Goal: Check status: Check status

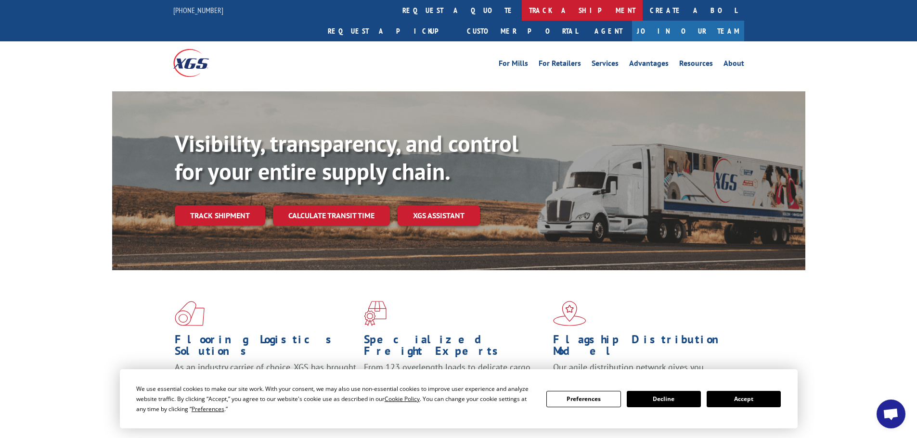
click at [522, 11] on link "track a shipment" at bounding box center [582, 10] width 121 height 21
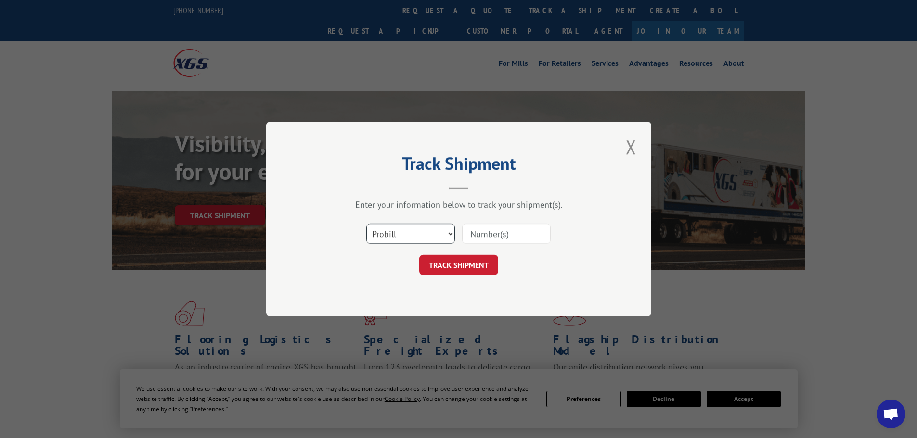
click at [436, 231] on select "Select category... Probill BOL PO" at bounding box center [410, 234] width 89 height 20
click at [366, 224] on select "Select category... Probill BOL PO" at bounding box center [410, 234] width 89 height 20
click at [494, 233] on input at bounding box center [506, 234] width 89 height 20
paste input "6336004"
type input "6336004"
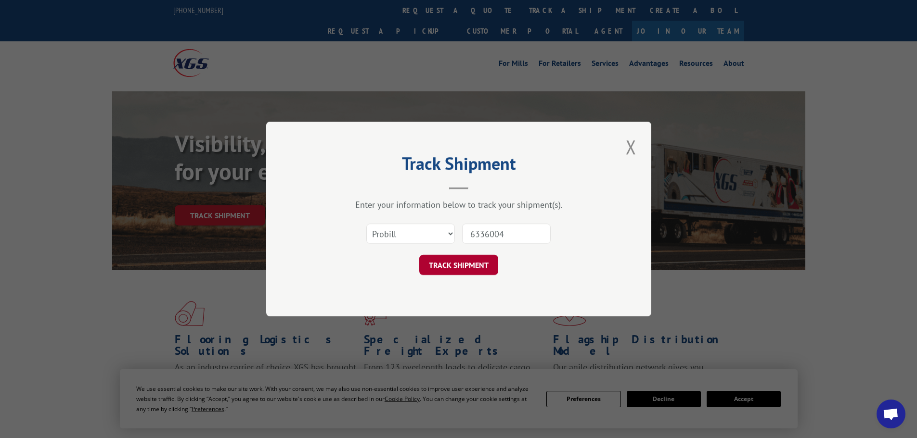
click at [484, 267] on button "TRACK SHIPMENT" at bounding box center [458, 265] width 79 height 20
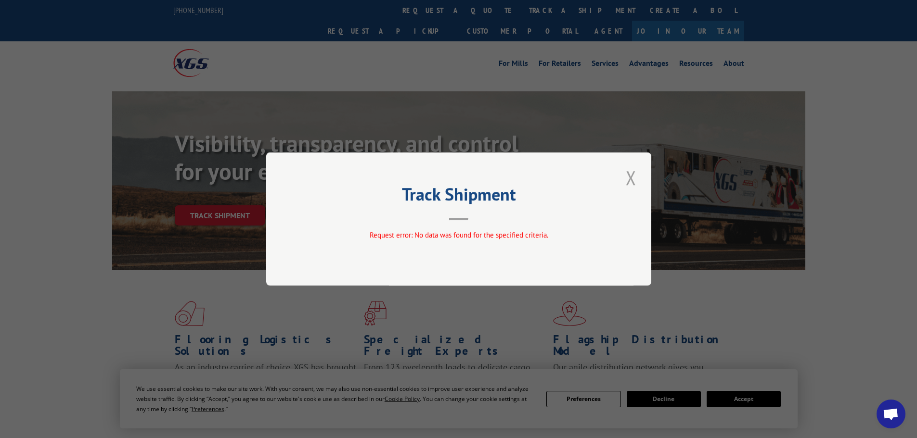
click at [629, 179] on button "Close modal" at bounding box center [631, 178] width 16 height 26
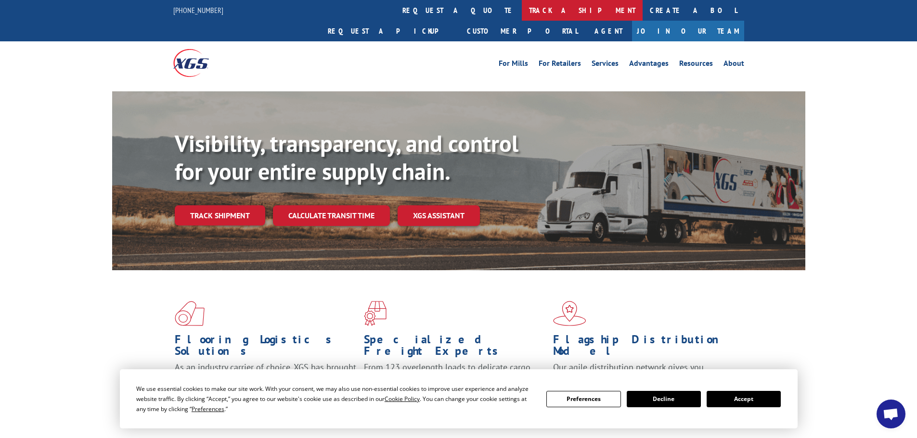
click at [522, 9] on link "track a shipment" at bounding box center [582, 10] width 121 height 21
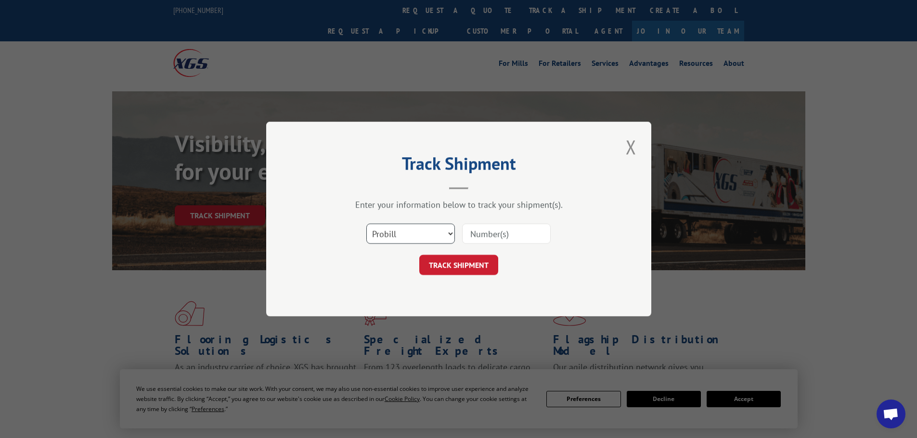
click at [433, 238] on select "Select category... Probill BOL PO" at bounding box center [410, 234] width 89 height 20
select select "bol"
click at [366, 224] on select "Select category... Probill BOL PO" at bounding box center [410, 234] width 89 height 20
paste input "6336004"
type input "6336004"
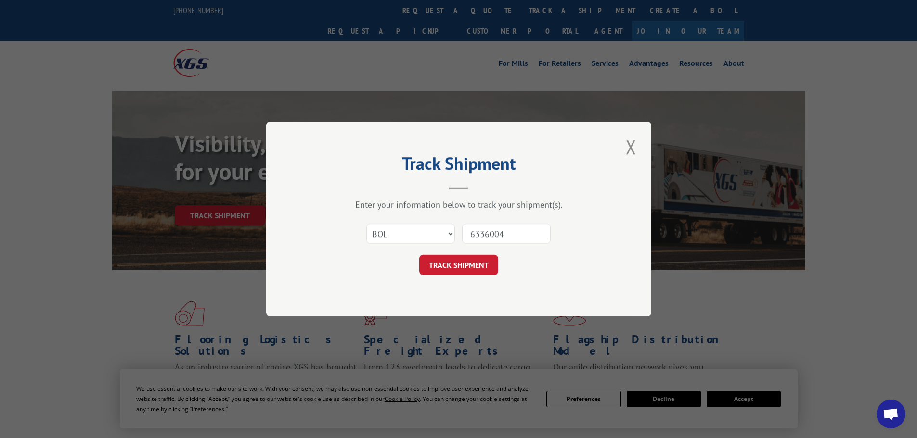
click at [471, 268] on button "TRACK SHIPMENT" at bounding box center [458, 265] width 79 height 20
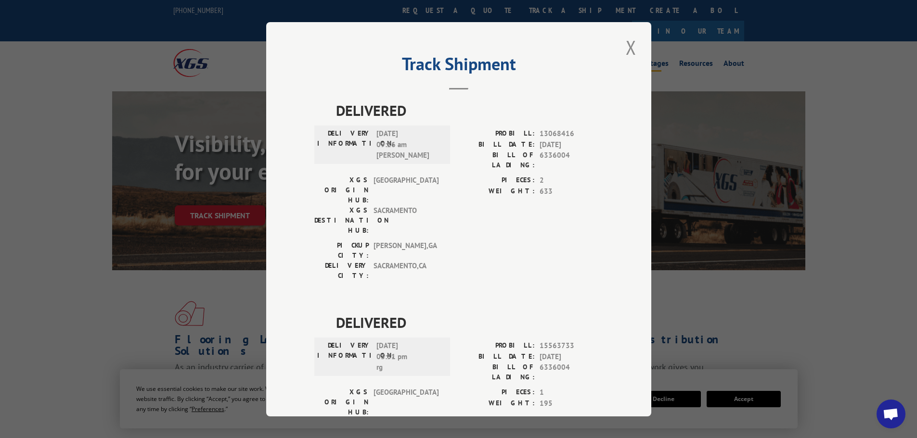
click at [626, 48] on button "Close modal" at bounding box center [631, 47] width 16 height 26
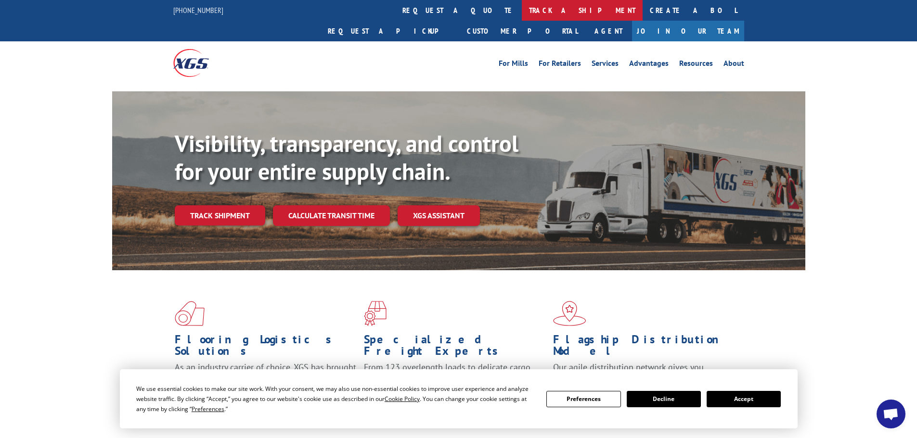
click at [522, 13] on link "track a shipment" at bounding box center [582, 10] width 121 height 21
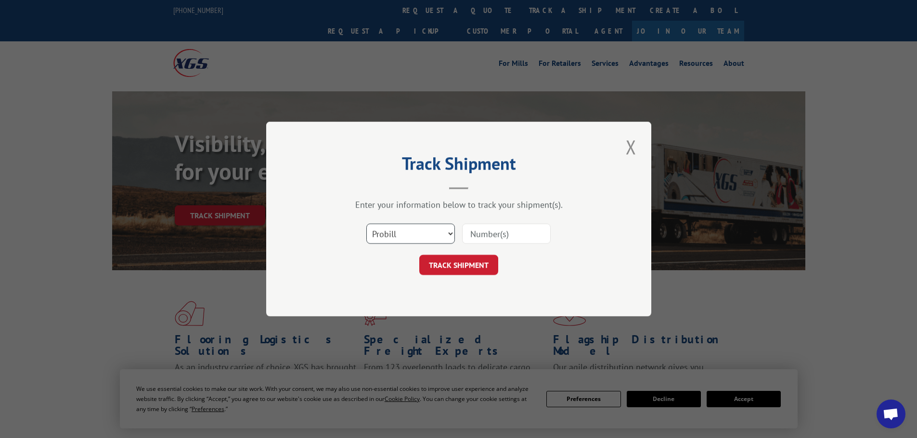
drag, startPoint x: 435, startPoint y: 230, endPoint x: 435, endPoint y: 242, distance: 12.0
click at [435, 230] on select "Select category... Probill BOL PO" at bounding box center [410, 234] width 89 height 20
select select "po"
click at [366, 224] on select "Select category... Probill BOL PO" at bounding box center [410, 234] width 89 height 20
paste input "6336004"
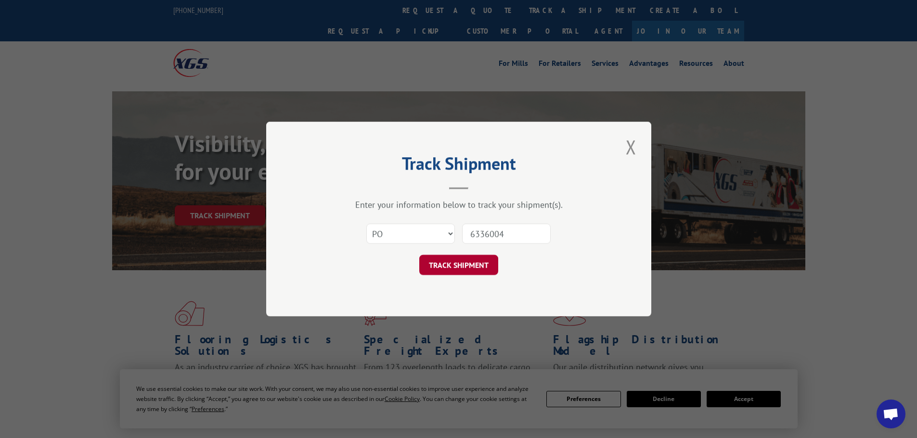
type input "6336004"
click at [475, 265] on button "TRACK SHIPMENT" at bounding box center [458, 265] width 79 height 20
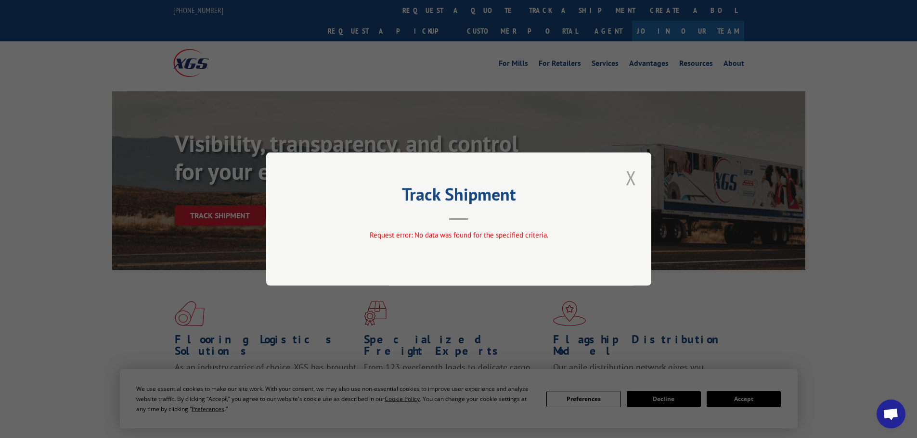
click at [630, 179] on button "Close modal" at bounding box center [631, 178] width 16 height 26
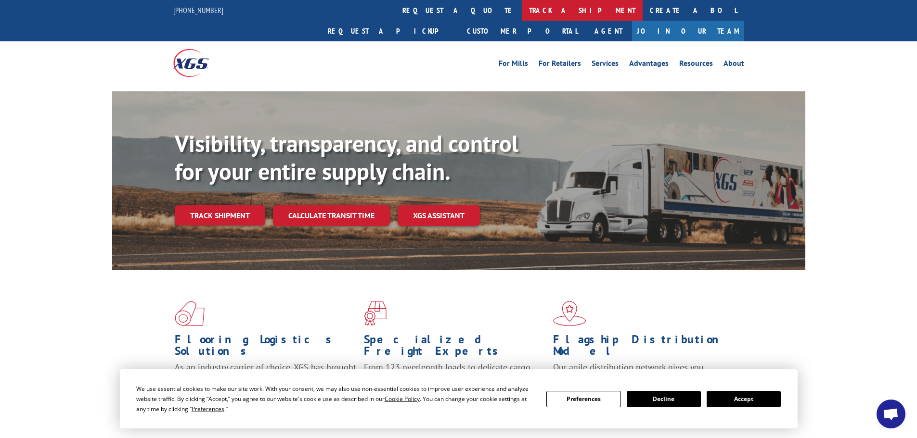
click at [522, 13] on link "track a shipment" at bounding box center [582, 10] width 121 height 21
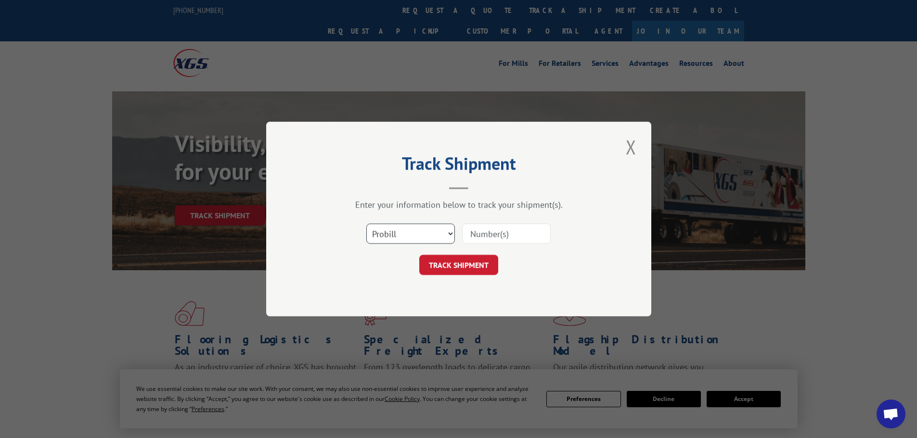
click at [422, 233] on select "Select category... Probill BOL PO" at bounding box center [410, 234] width 89 height 20
select select "po"
click at [366, 224] on select "Select category... Probill BOL PO" at bounding box center [410, 234] width 89 height 20
paste input "4249658"
type input "4249658"
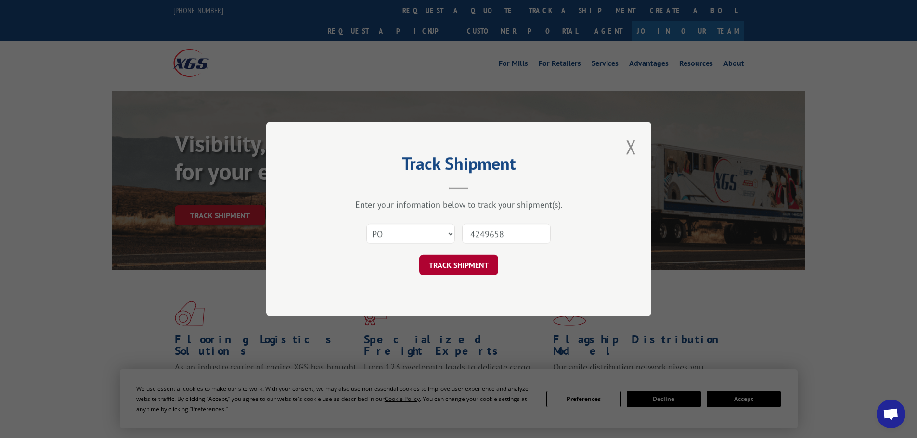
click at [481, 265] on button "TRACK SHIPMENT" at bounding box center [458, 265] width 79 height 20
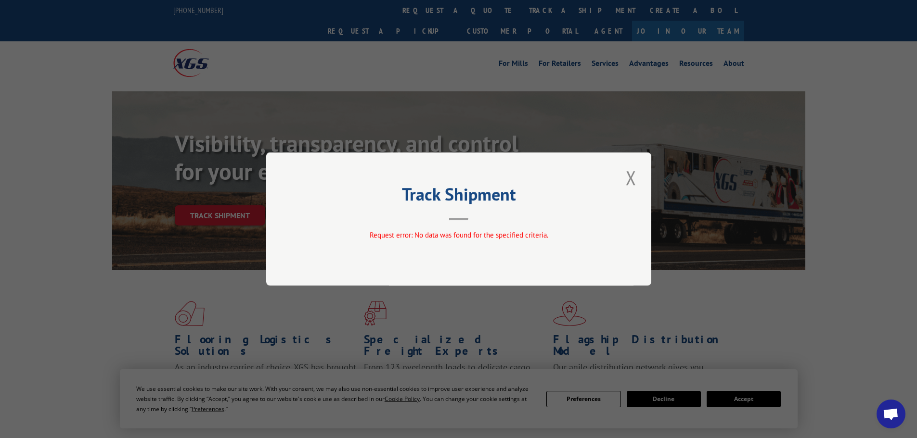
click at [631, 183] on button "Close modal" at bounding box center [631, 178] width 16 height 26
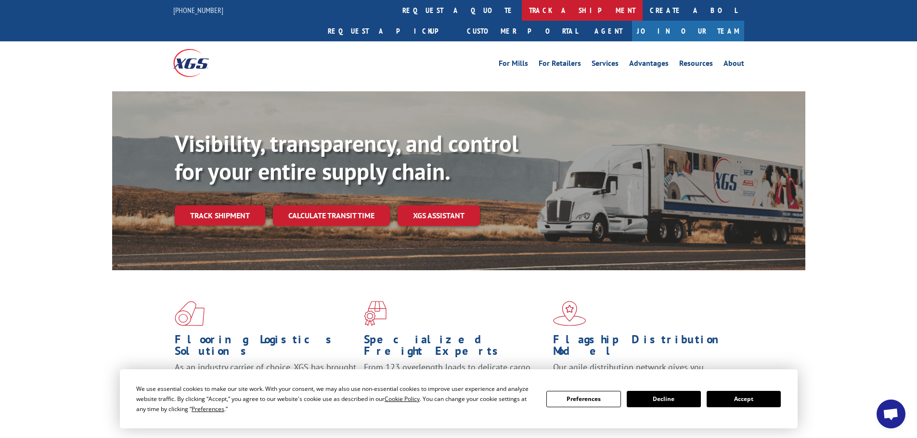
click at [522, 8] on link "track a shipment" at bounding box center [582, 10] width 121 height 21
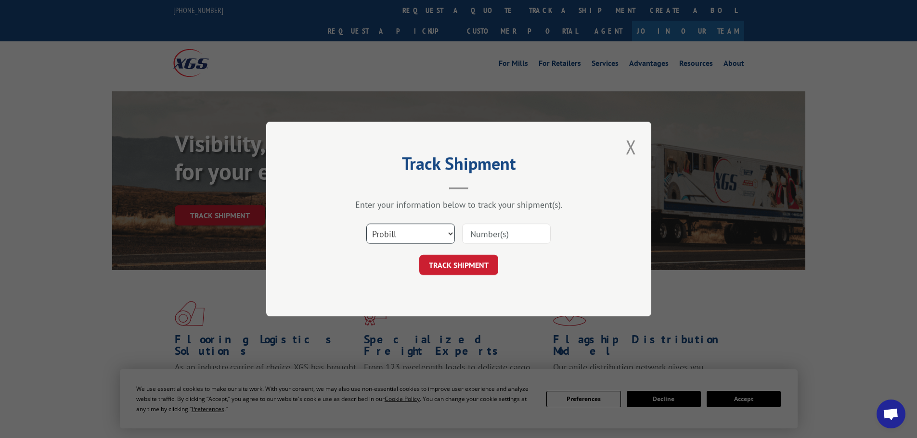
click at [395, 236] on select "Select category... Probill BOL PO" at bounding box center [410, 234] width 89 height 20
click at [366, 224] on select "Select category... Probill BOL PO" at bounding box center [410, 234] width 89 height 20
paste input "4249658"
type input "4249658"
click at [484, 276] on div "Track Shipment Enter your information below to track your shipment(s). Select c…" at bounding box center [458, 219] width 385 height 195
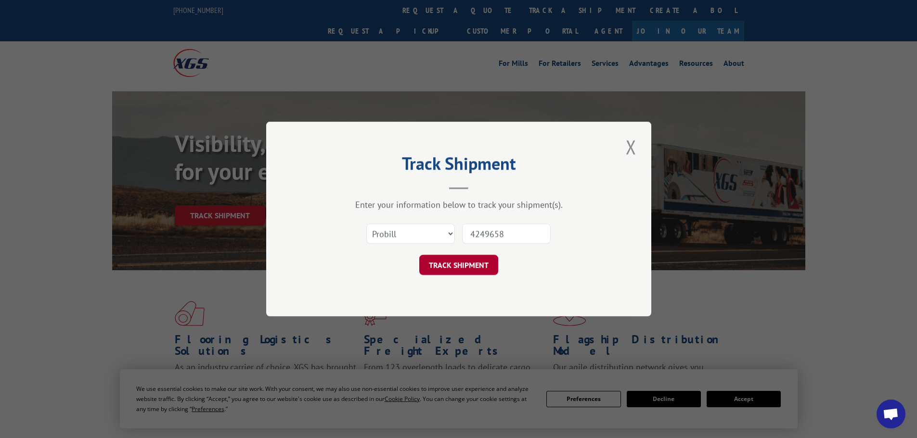
click at [484, 272] on button "TRACK SHIPMENT" at bounding box center [458, 265] width 79 height 20
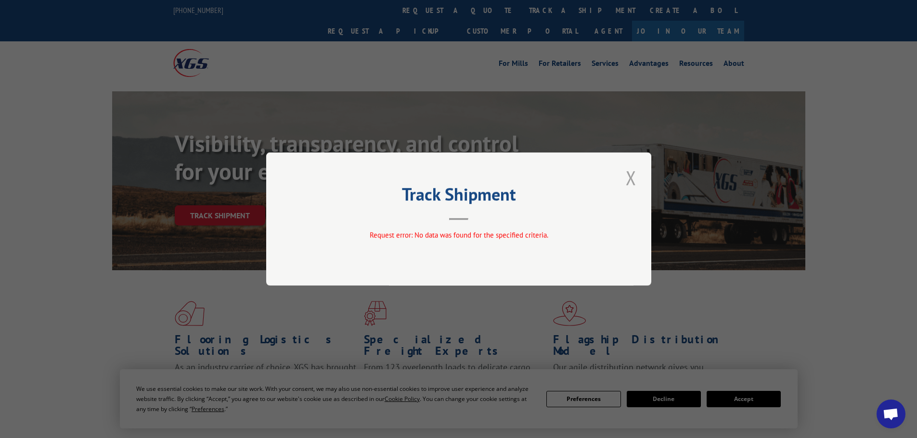
click at [632, 174] on button "Close modal" at bounding box center [631, 178] width 16 height 26
